Goal: Task Accomplishment & Management: Complete application form

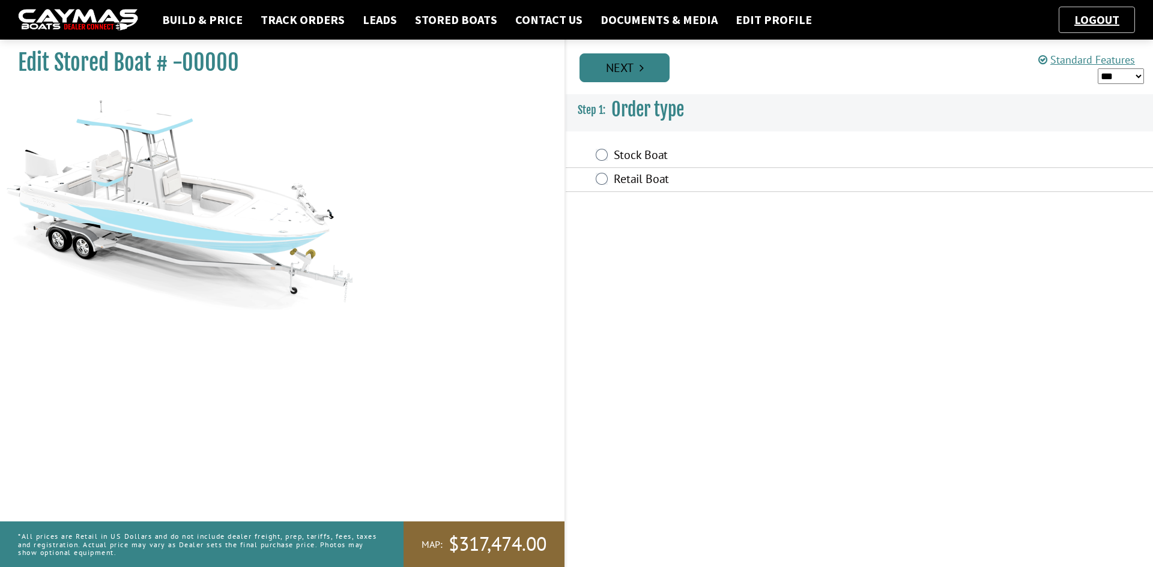
click at [639, 69] on icon "Pagination" at bounding box center [641, 68] width 4 height 12
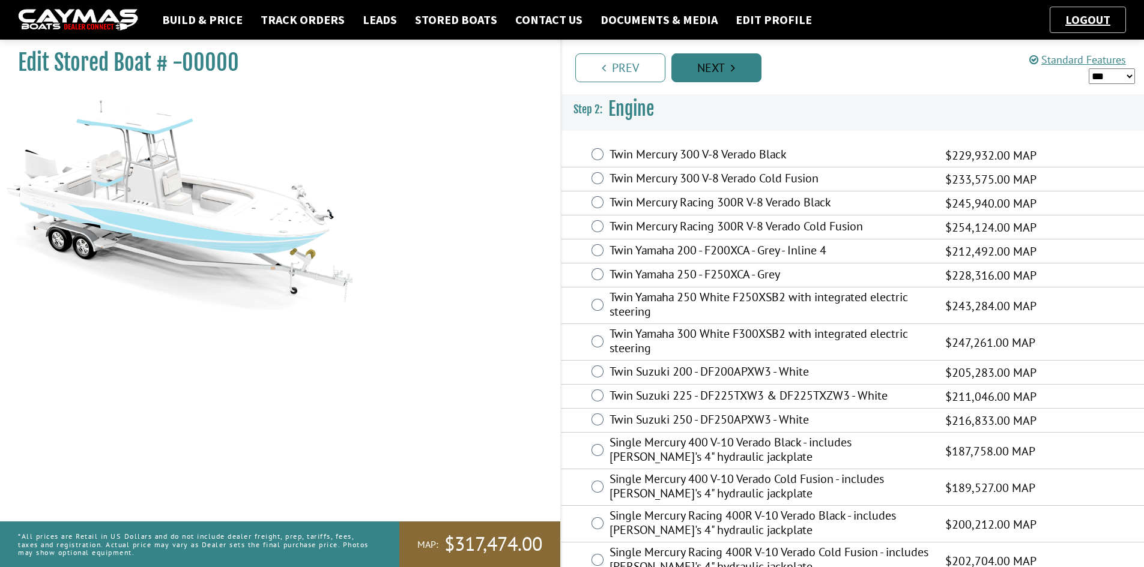
click at [680, 66] on link "Next" at bounding box center [716, 67] width 90 height 29
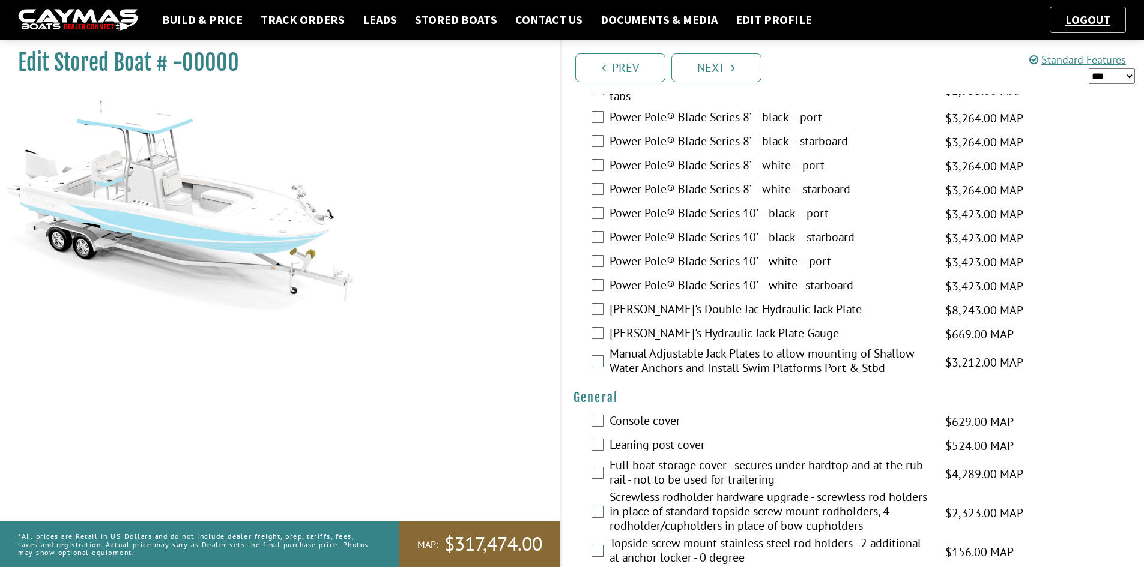
scroll to position [600, 0]
click at [1099, 80] on select "*** ****** ******" at bounding box center [1111, 76] width 46 height 16
select select "*"
click at [1088, 68] on select "*** ****** ******" at bounding box center [1111, 76] width 46 height 16
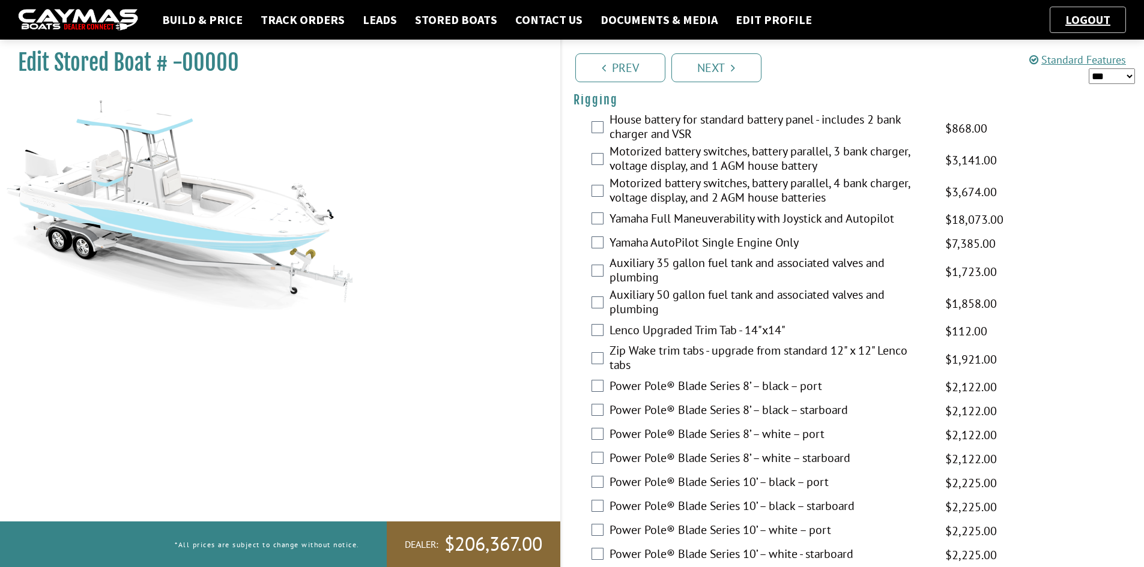
scroll to position [480, 0]
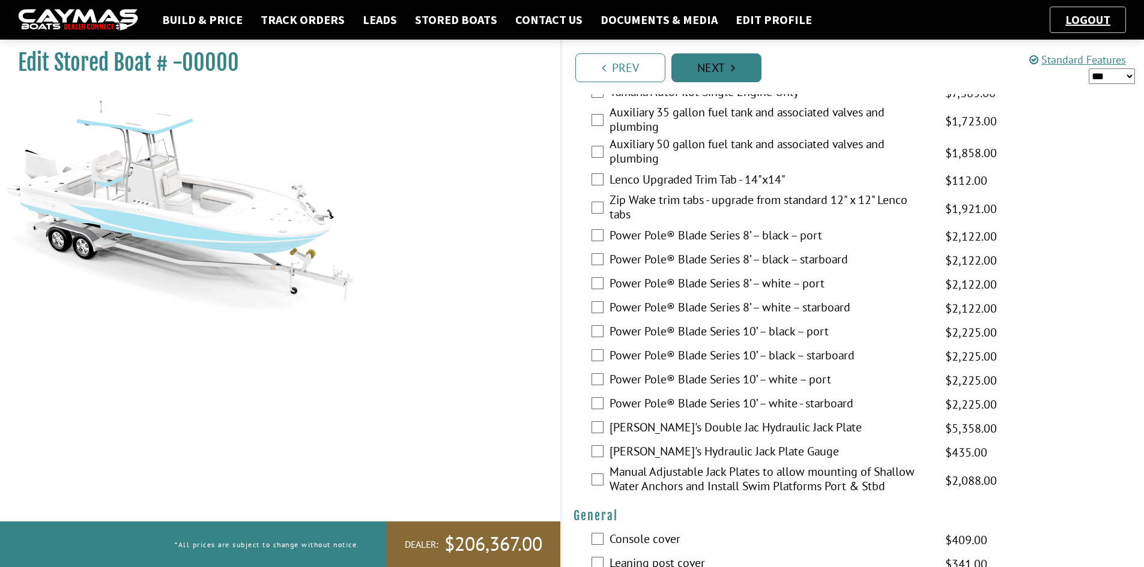
click at [739, 67] on link "Next" at bounding box center [716, 67] width 90 height 29
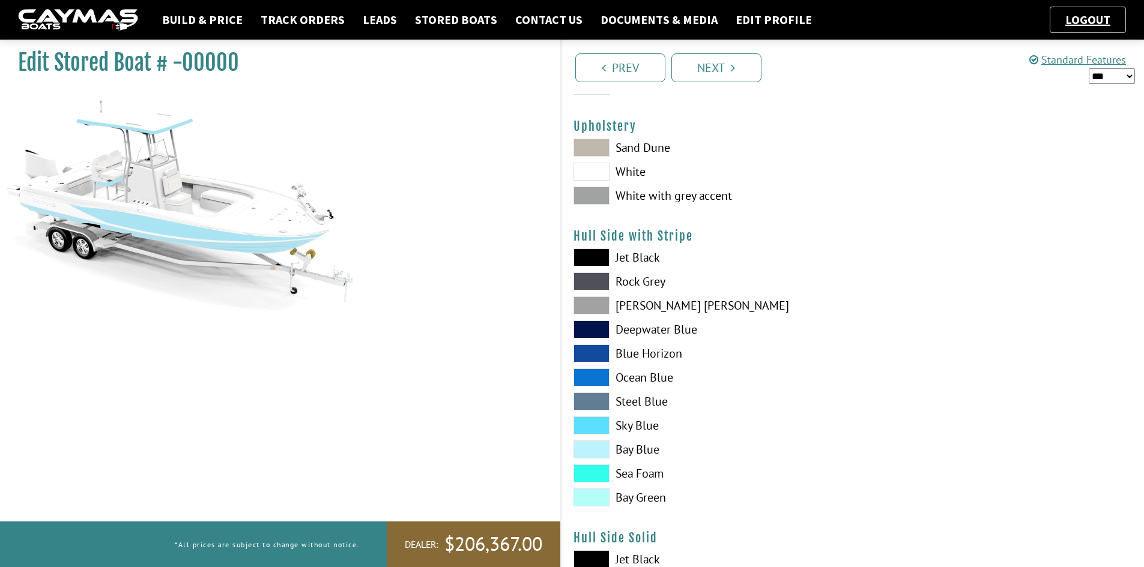
scroll to position [0, 0]
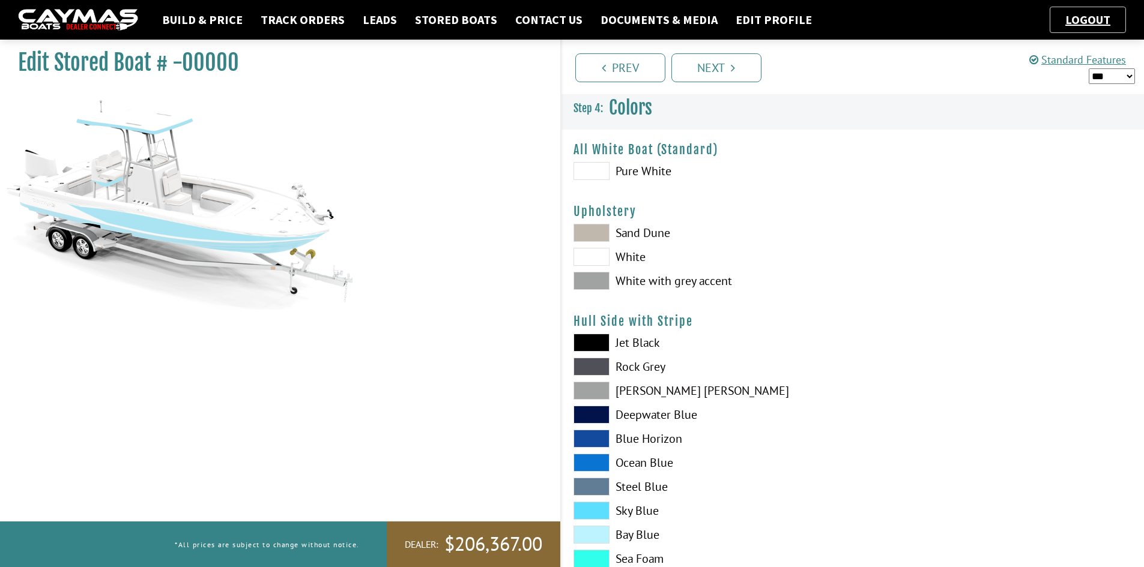
click at [697, 68] on link "Next" at bounding box center [716, 67] width 90 height 29
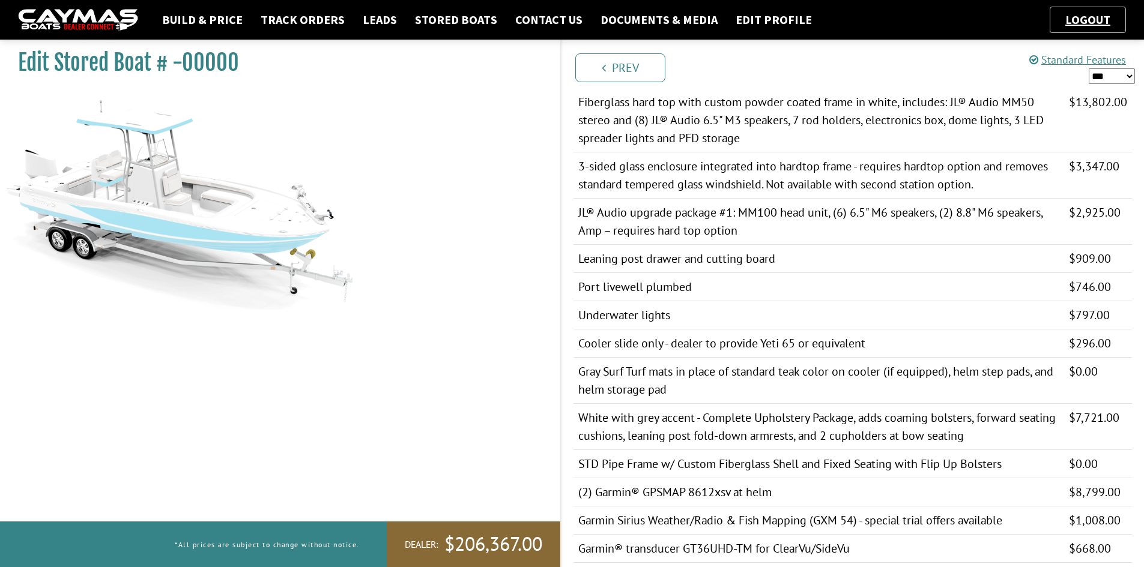
scroll to position [540, 0]
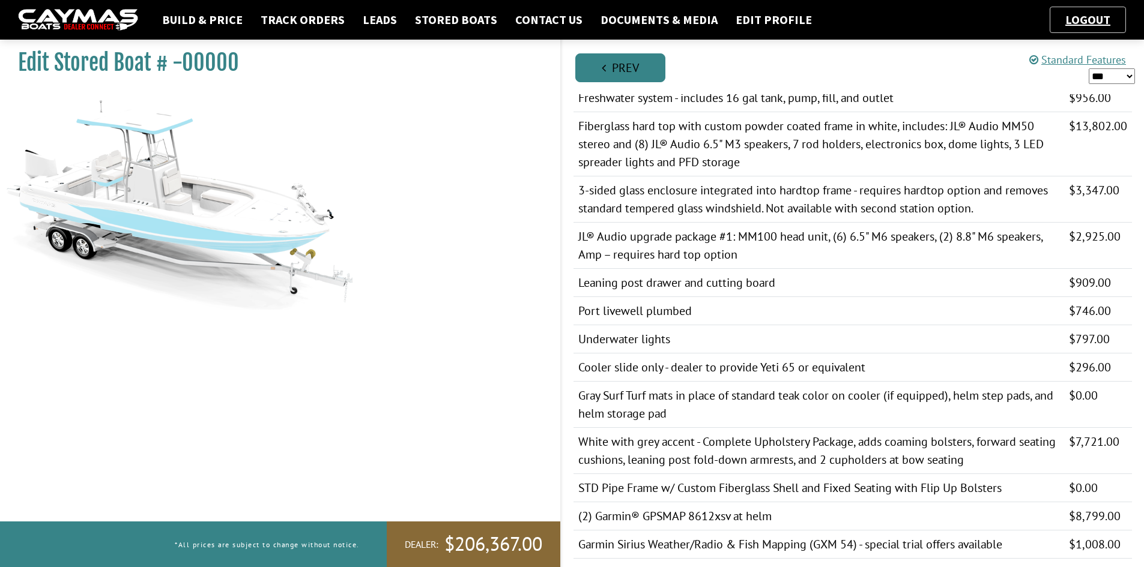
click at [625, 75] on link "Prev" at bounding box center [620, 67] width 90 height 29
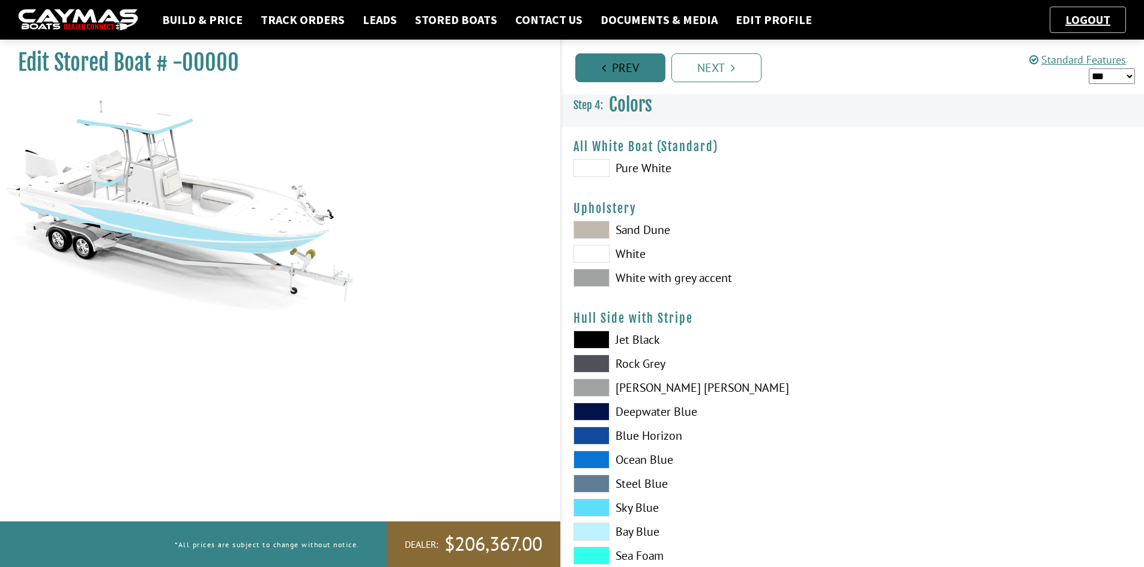
scroll to position [0, 0]
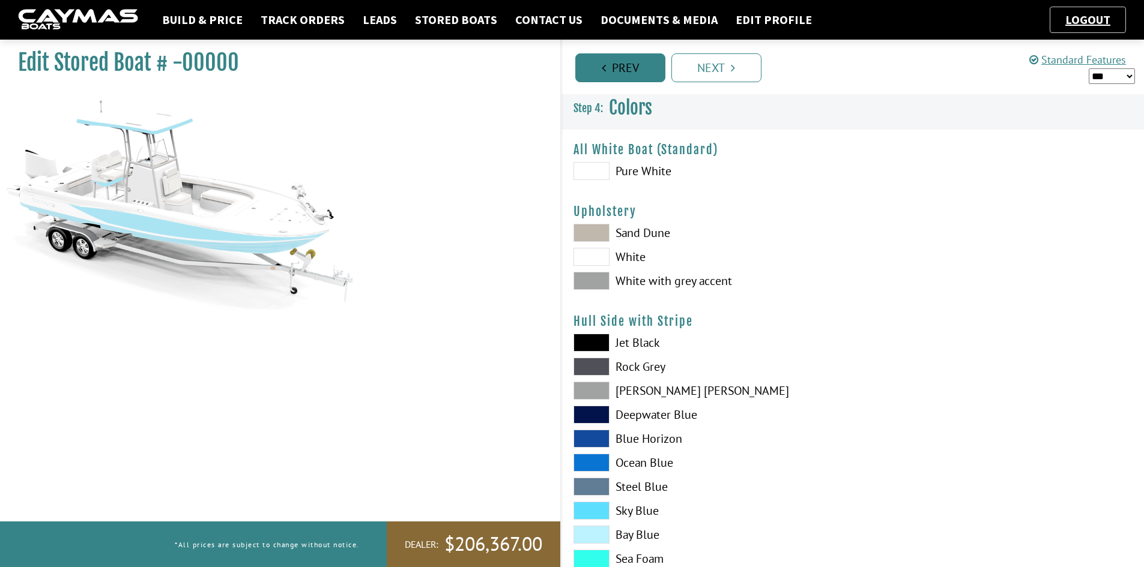
click at [626, 79] on link "Prev" at bounding box center [620, 67] width 90 height 29
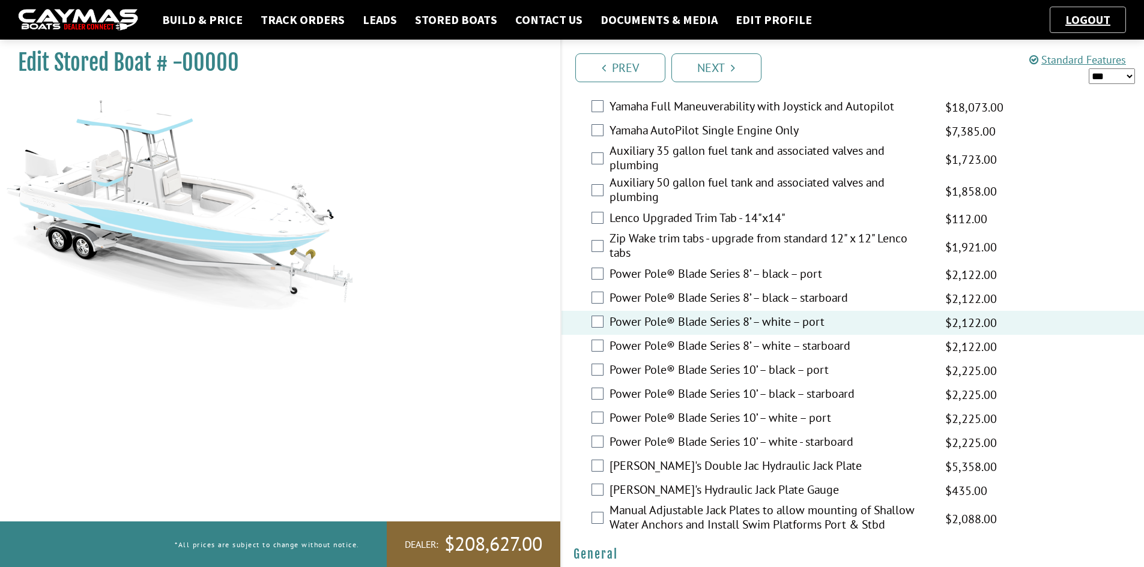
scroll to position [468, 0]
